Goal: Task Accomplishment & Management: Manage account settings

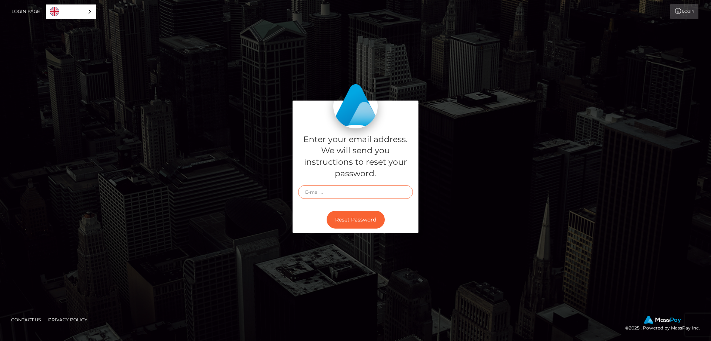
click at [351, 192] on input "text" at bounding box center [355, 192] width 115 height 14
type input "[EMAIL_ADDRESS][DOMAIN_NAME]"
click at [359, 218] on button "Reset Password" at bounding box center [356, 219] width 58 height 18
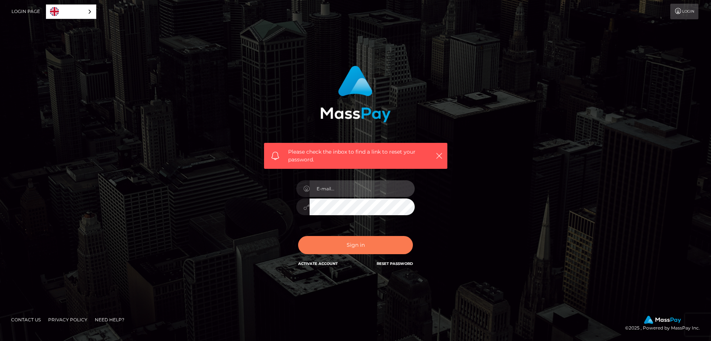
type input "[EMAIL_ADDRESS][DOMAIN_NAME]"
click at [368, 245] on button "Sign in" at bounding box center [355, 245] width 115 height 18
